Goal: Information Seeking & Learning: Understand process/instructions

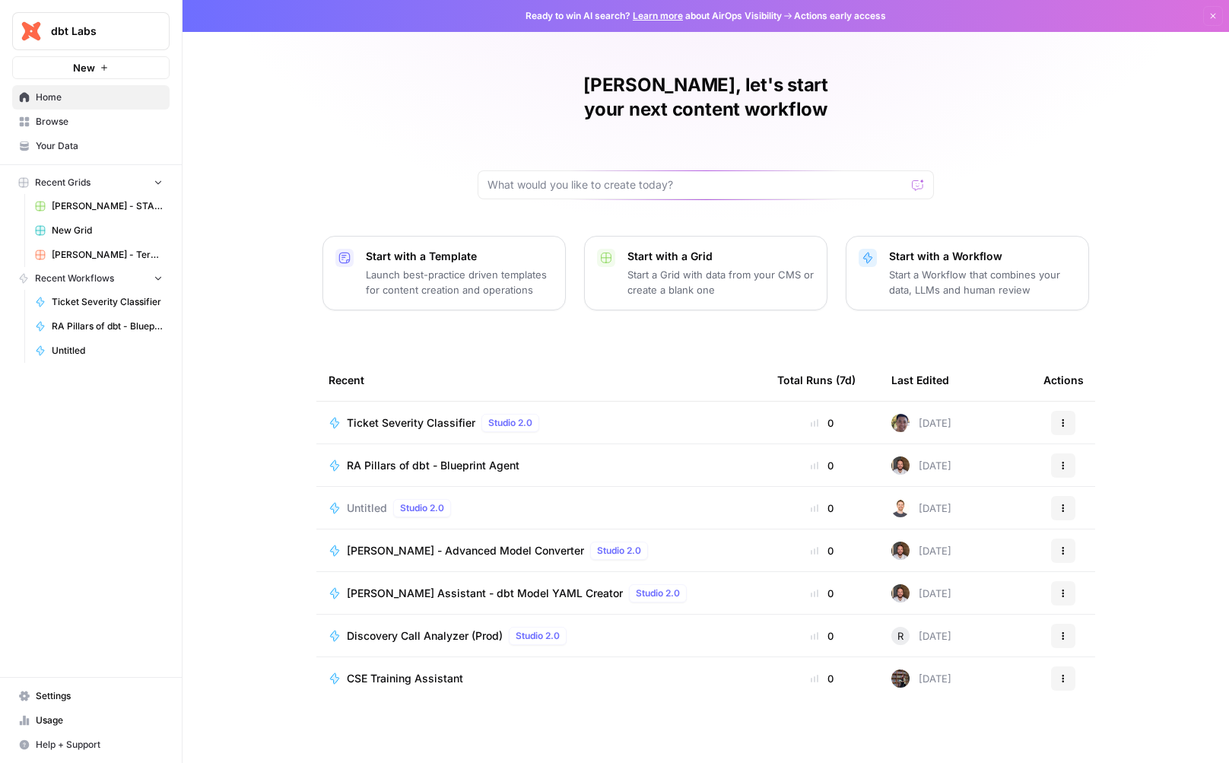
click at [90, 121] on span "Browse" at bounding box center [99, 122] width 127 height 14
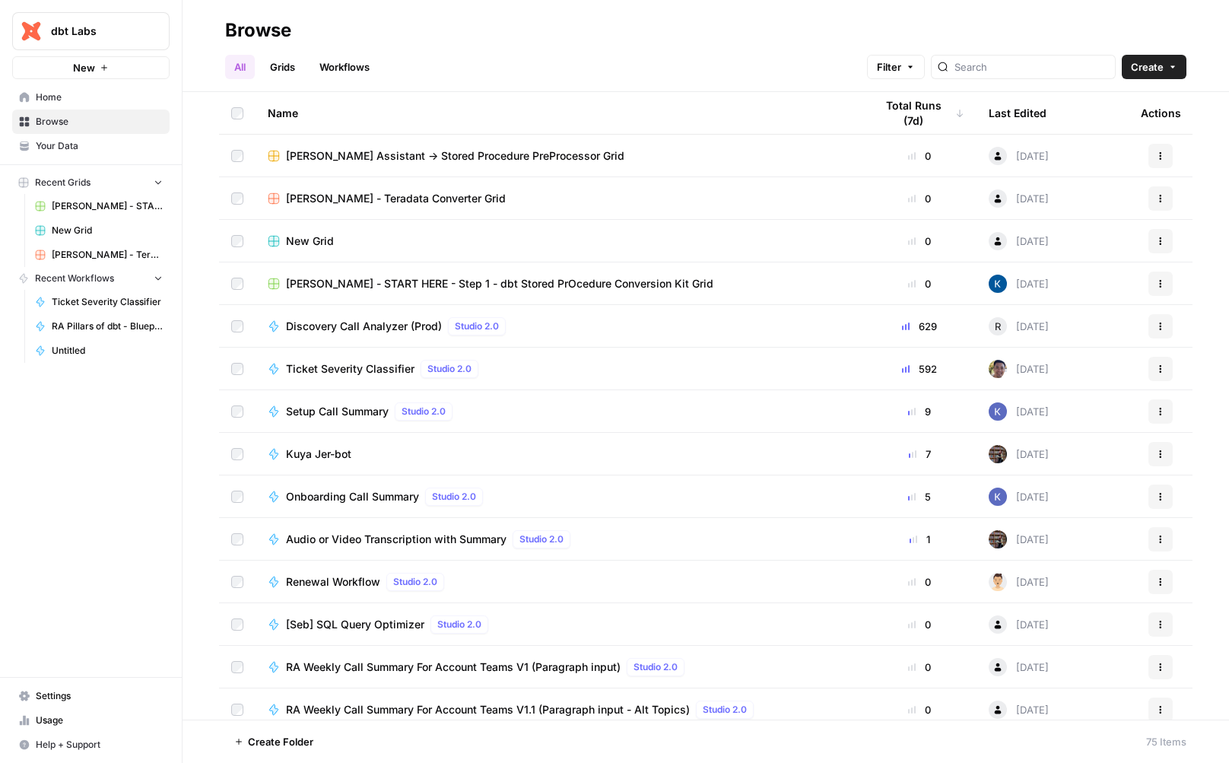
click at [1149, 546] on button "Actions" at bounding box center [1161, 539] width 24 height 24
click at [644, 538] on div "Audio or Video Transcription with Summary Studio 2.0" at bounding box center [559, 539] width 583 height 18
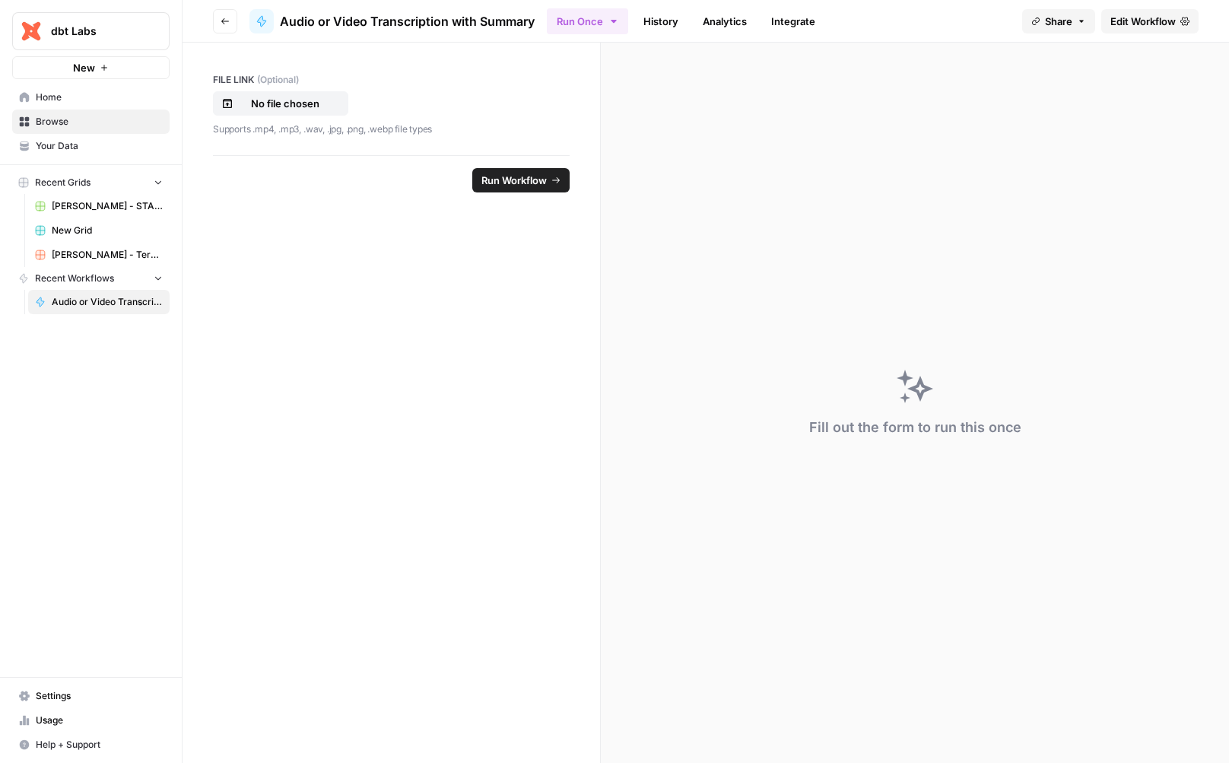
click at [222, 26] on button "Go back" at bounding box center [225, 21] width 24 height 24
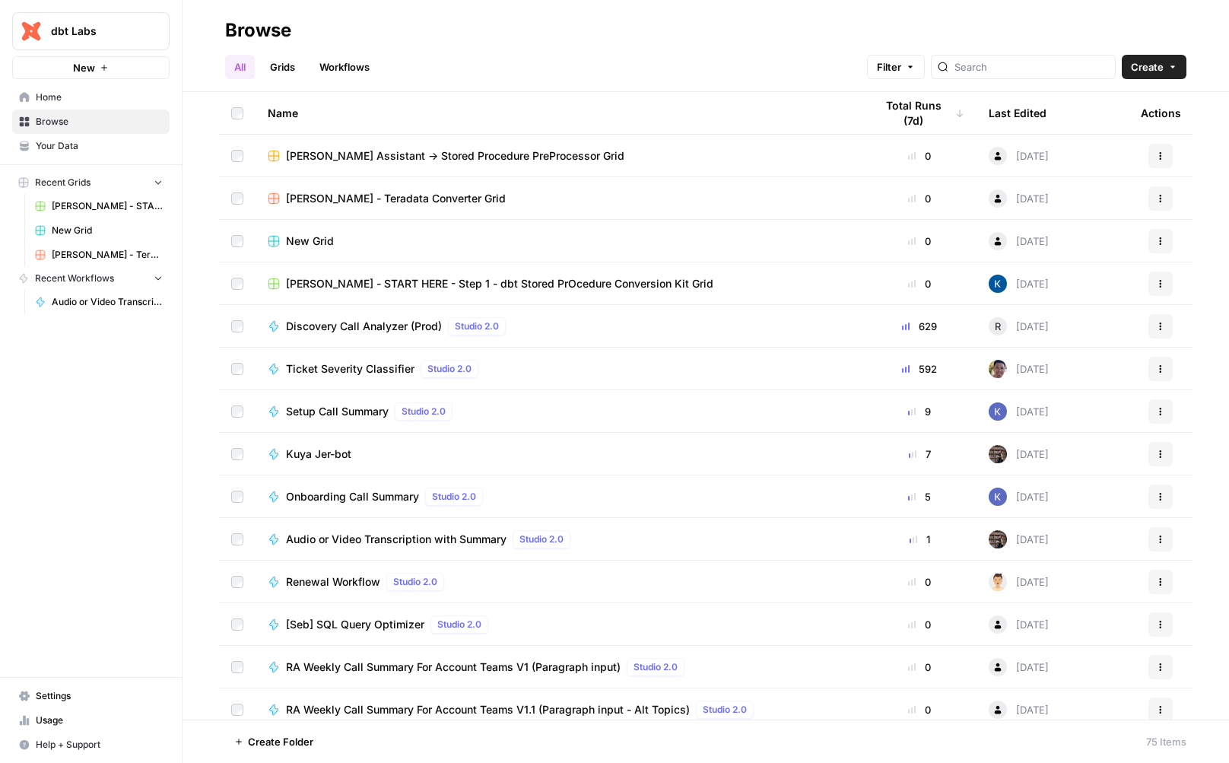
click at [100, 733] on button "Help + Support" at bounding box center [90, 745] width 157 height 24
click at [76, 723] on span "Usage" at bounding box center [99, 721] width 127 height 14
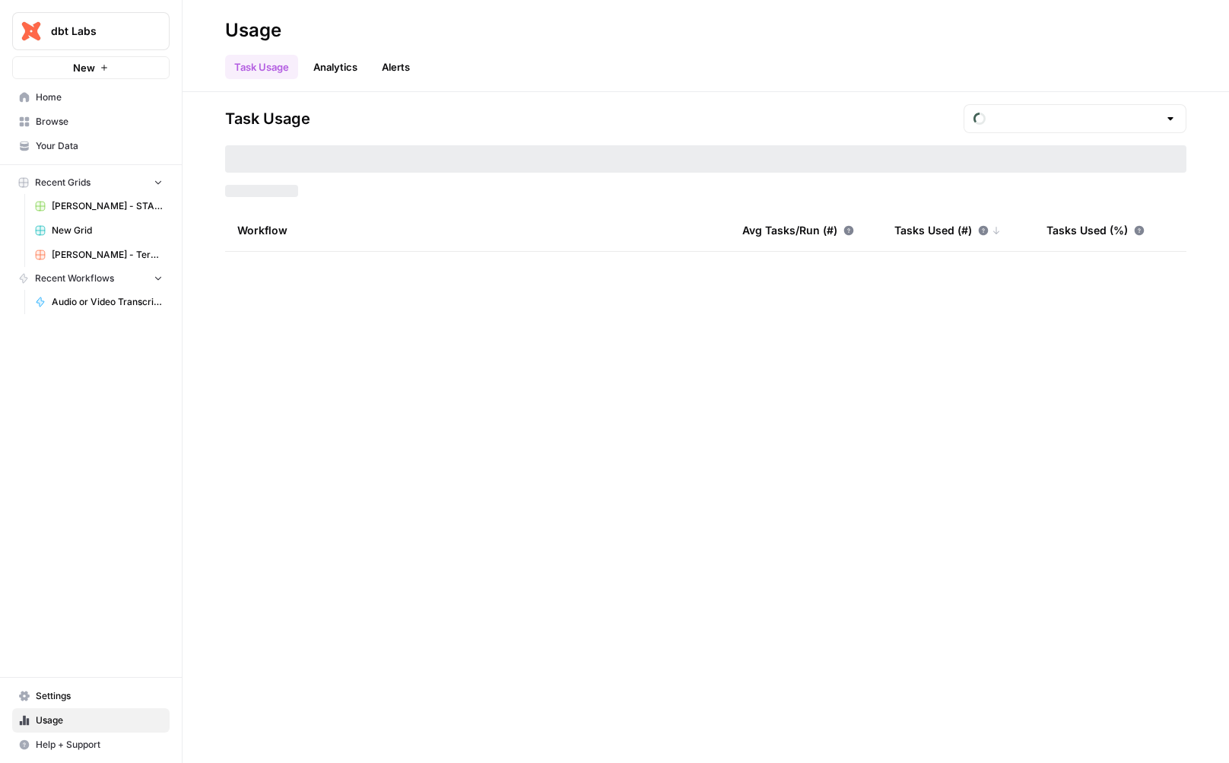
type input "September Tasks"
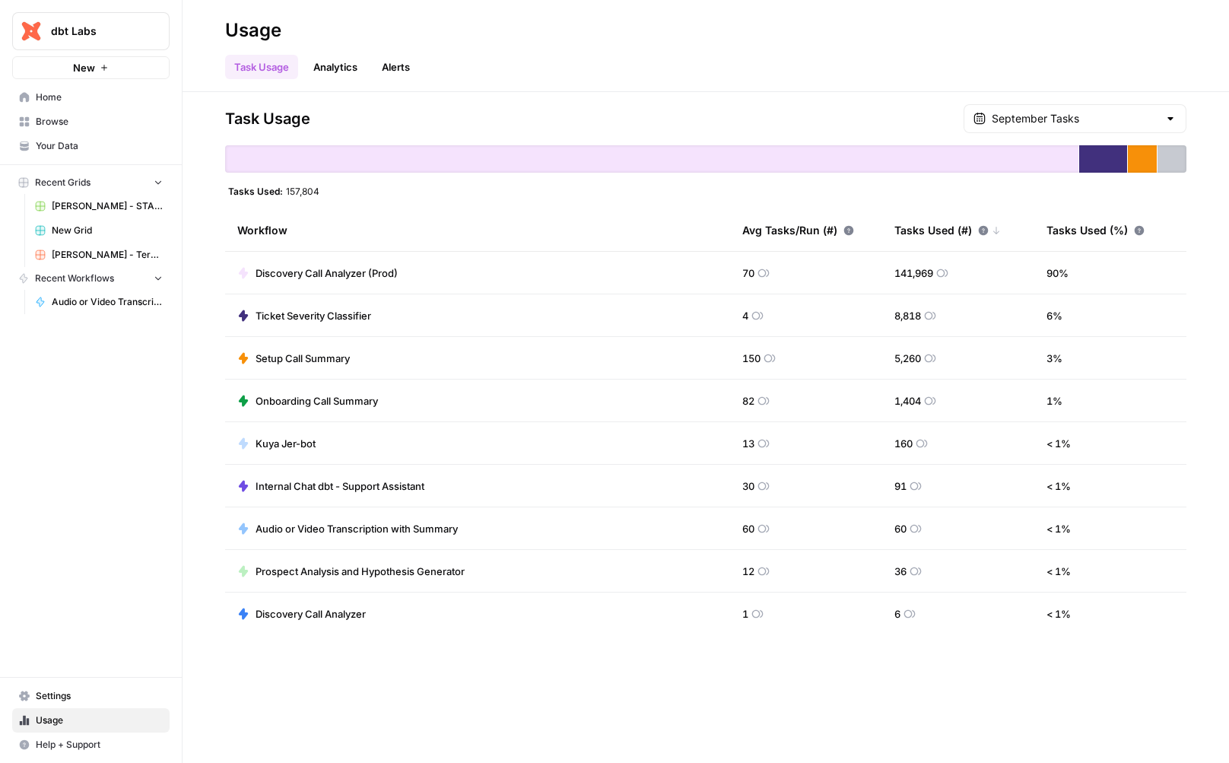
click at [438, 373] on td "Setup Call Summary" at bounding box center [477, 358] width 505 height 42
click at [323, 360] on span "Setup Call Summary" at bounding box center [303, 358] width 94 height 15
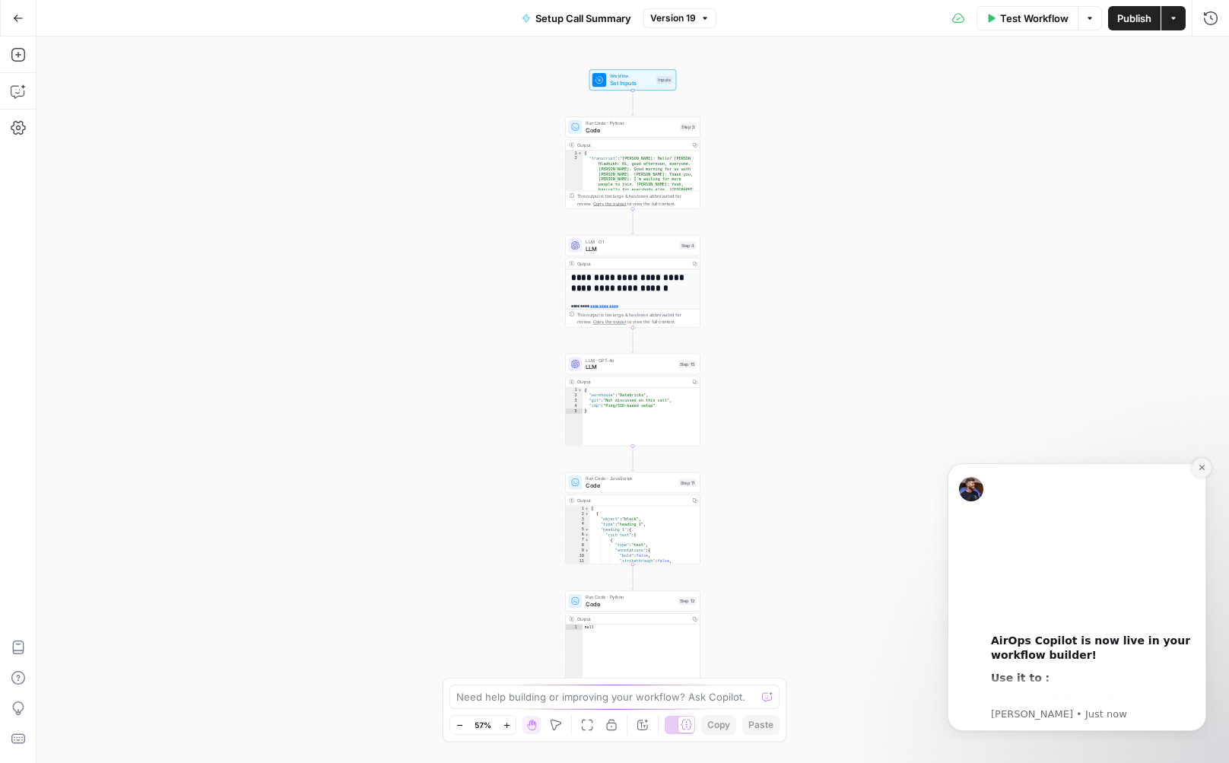
click at [1201, 469] on icon "Dismiss notification" at bounding box center [1202, 467] width 8 height 8
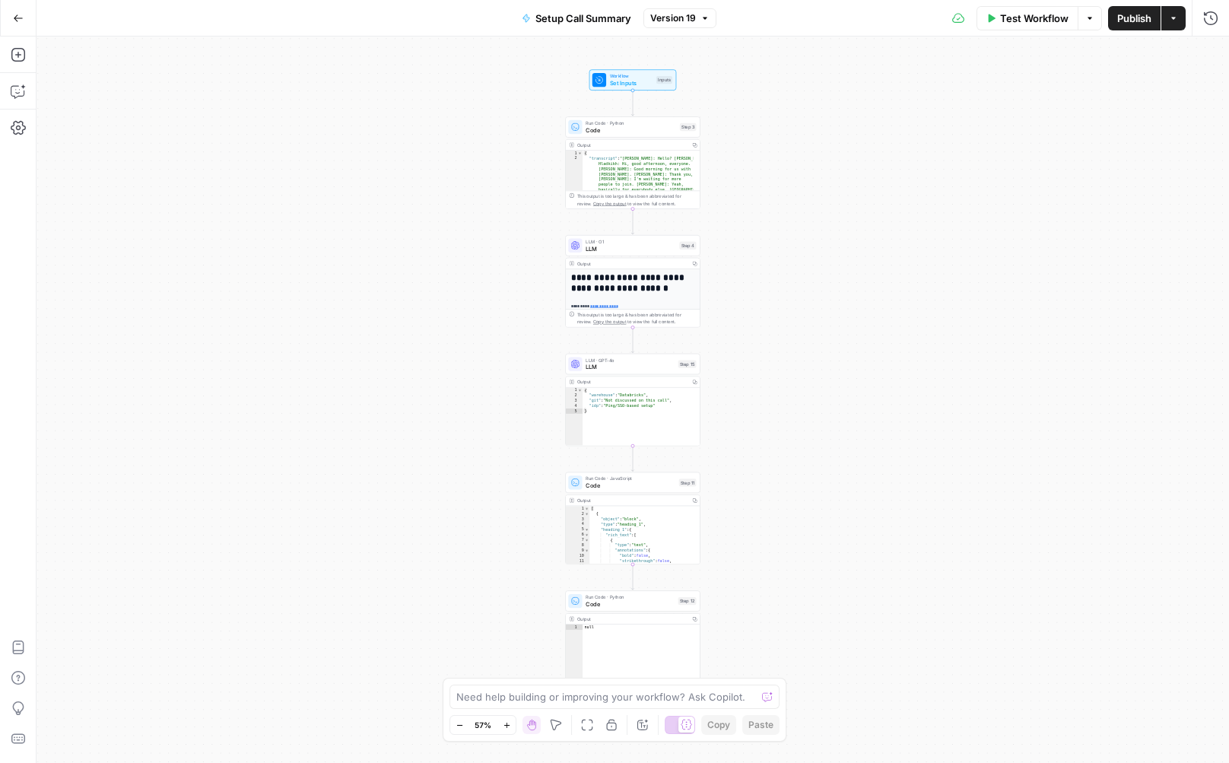
click at [13, 21] on icon "button" at bounding box center [18, 18] width 11 height 11
